Goal: Check status

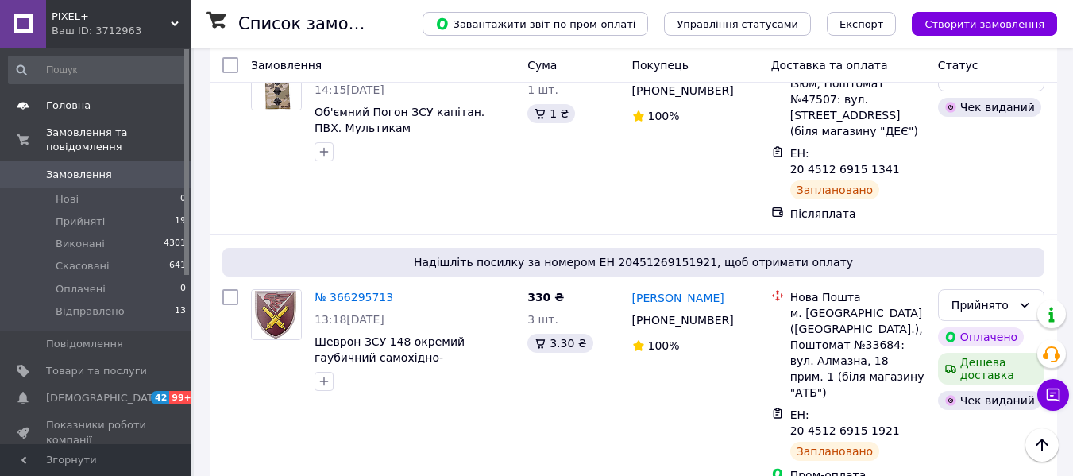
scroll to position [661, 0]
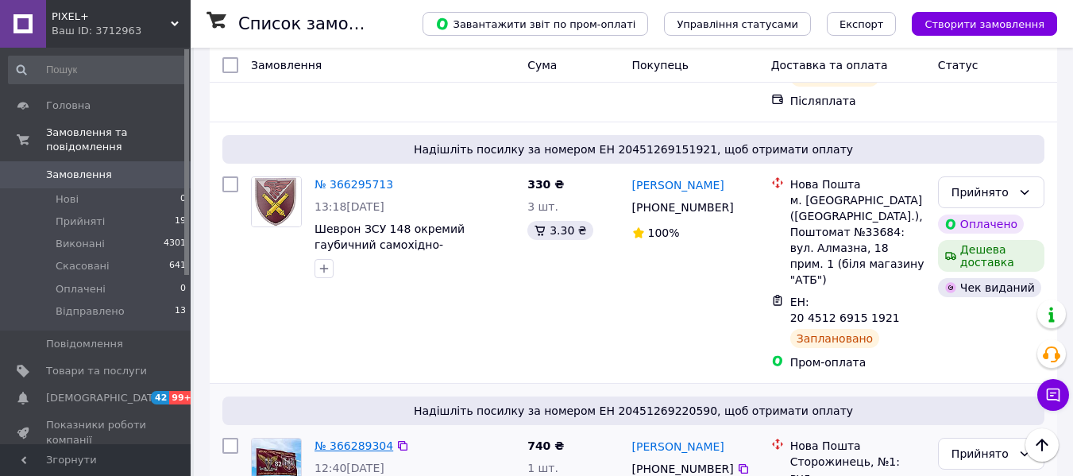
scroll to position [1059, 0]
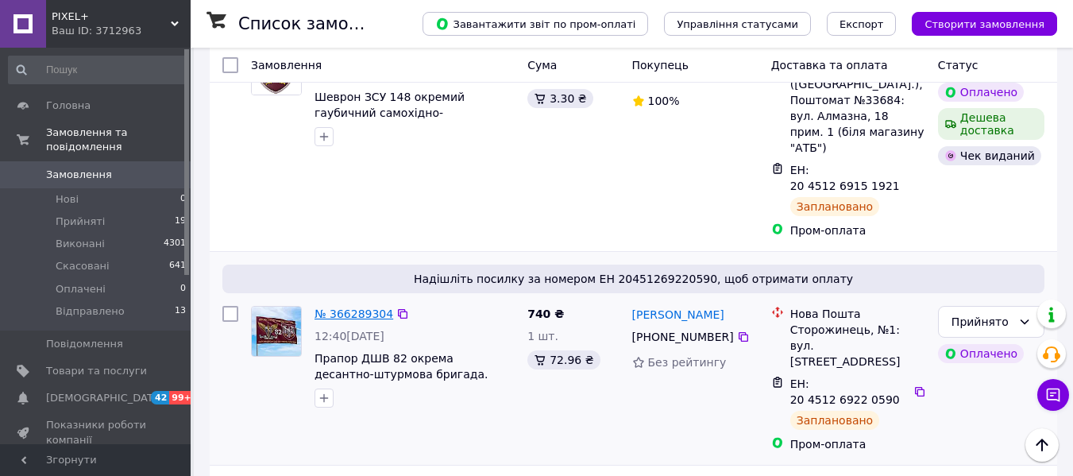
click at [366, 307] on link "№ 366289304" at bounding box center [353, 313] width 79 height 13
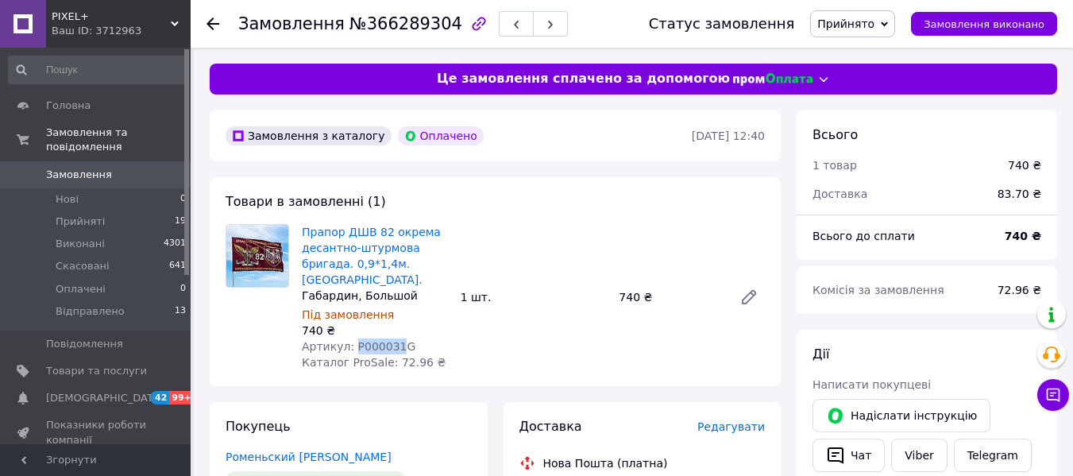
drag, startPoint x: 391, startPoint y: 328, endPoint x: 351, endPoint y: 323, distance: 40.0
click at [351, 340] on span "Артикул: P000031G" at bounding box center [359, 346] width 114 height 13
copy span "P000031"
drag, startPoint x: 214, startPoint y: 21, endPoint x: 226, endPoint y: 23, distance: 12.9
click at [215, 21] on icon at bounding box center [212, 23] width 13 height 13
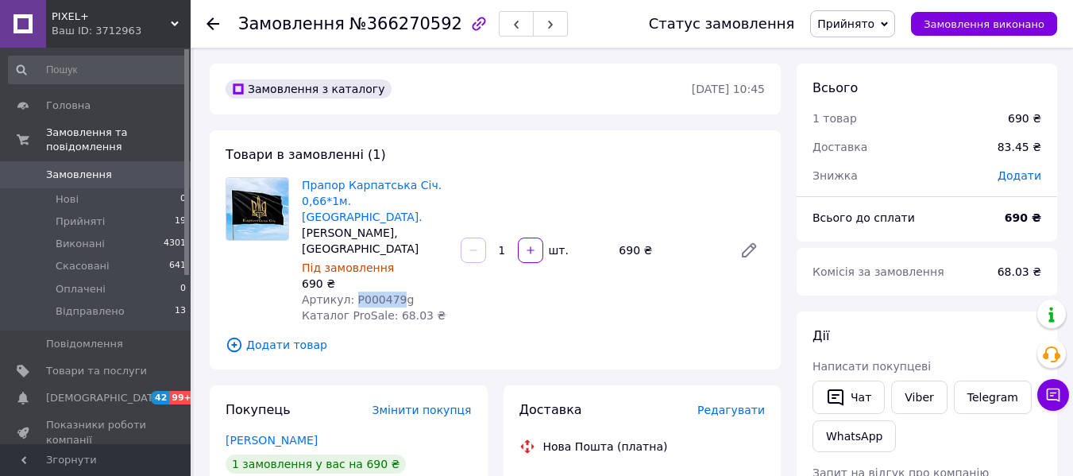
drag, startPoint x: 393, startPoint y: 261, endPoint x: 349, endPoint y: 262, distance: 43.7
click at [349, 293] on span "Артикул: P000479g" at bounding box center [358, 299] width 112 height 13
copy span "P000479"
